Goal: Task Accomplishment & Management: Manage account settings

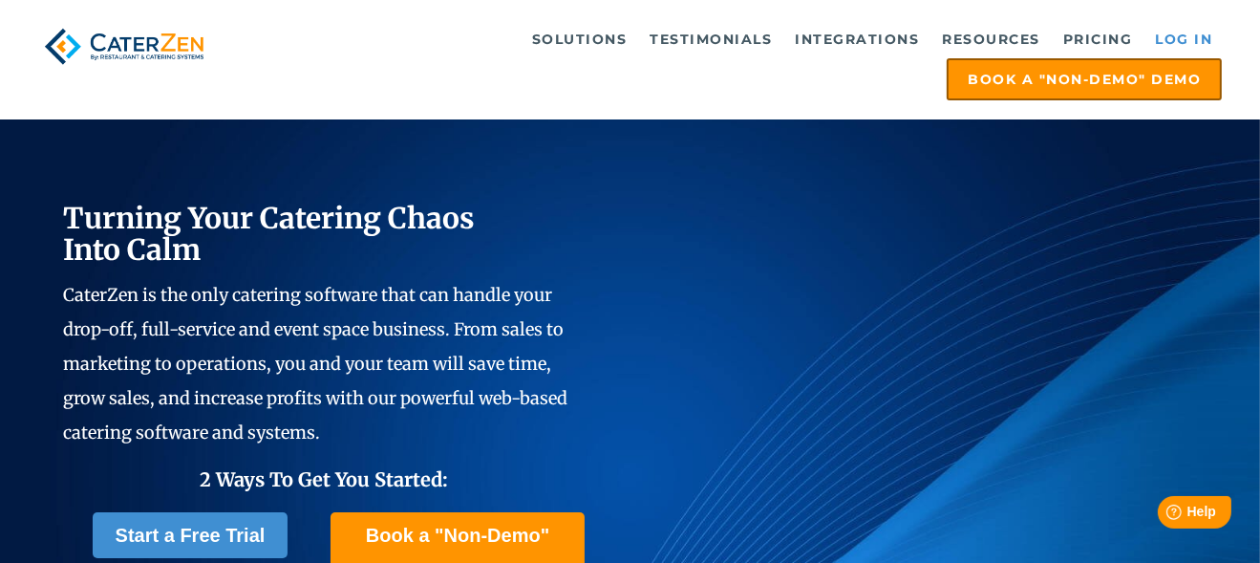
click at [1179, 32] on link "Log in" at bounding box center [1184, 39] width 76 height 38
click at [1173, 43] on link "Log in" at bounding box center [1184, 39] width 76 height 38
